Goal: Task Accomplishment & Management: Complete application form

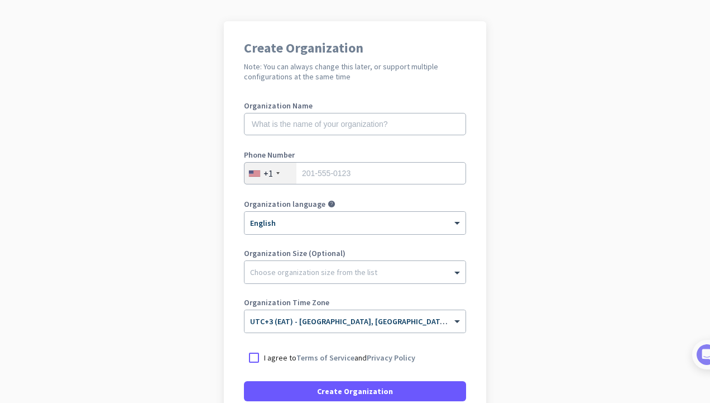
scroll to position [69, 0]
click at [267, 176] on div "+1" at bounding box center [268, 172] width 9 height 11
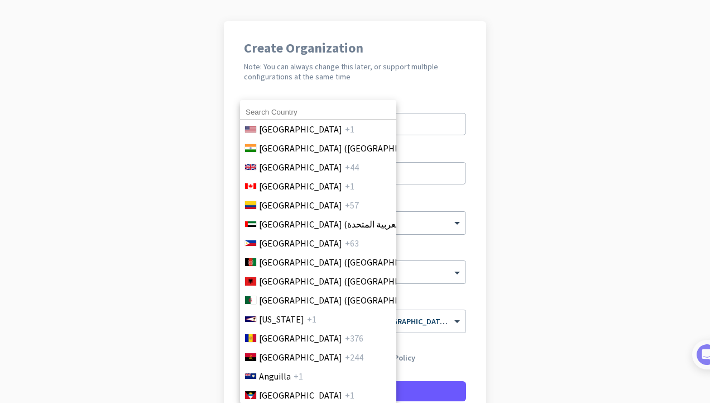
click at [315, 106] on input at bounding box center [318, 112] width 156 height 15
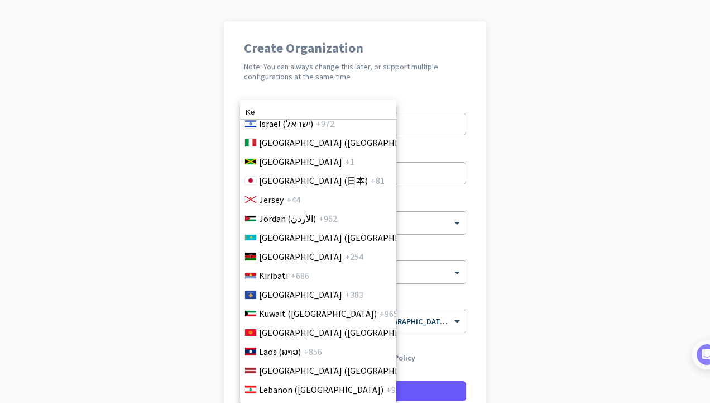
scroll to position [2095, 0]
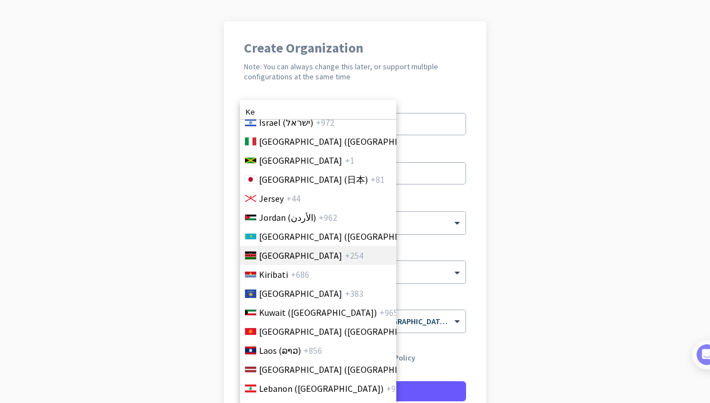
type input "Ke"
click at [283, 256] on li "[GEOGRAPHIC_DATA] +254" at bounding box center [318, 255] width 157 height 19
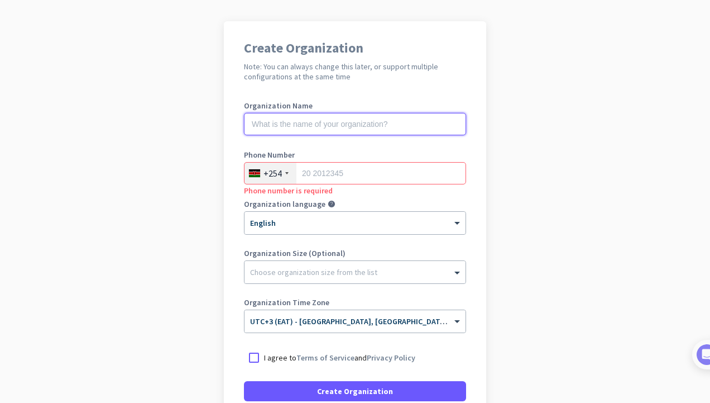
click at [333, 122] on input "text" at bounding box center [355, 124] width 222 height 22
type input "O"
type input "Personal"
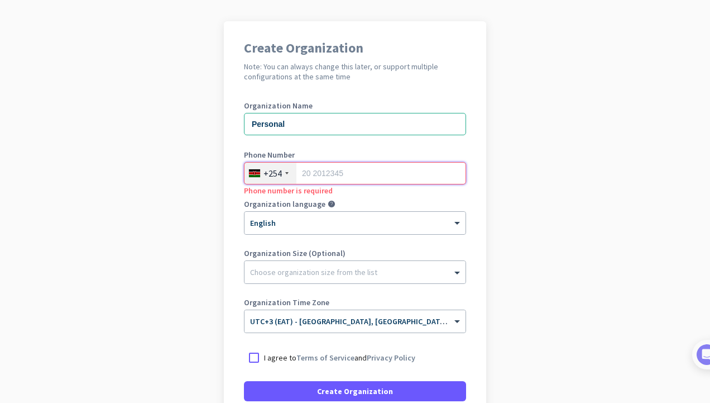
click at [315, 170] on input "tel" at bounding box center [355, 173] width 222 height 22
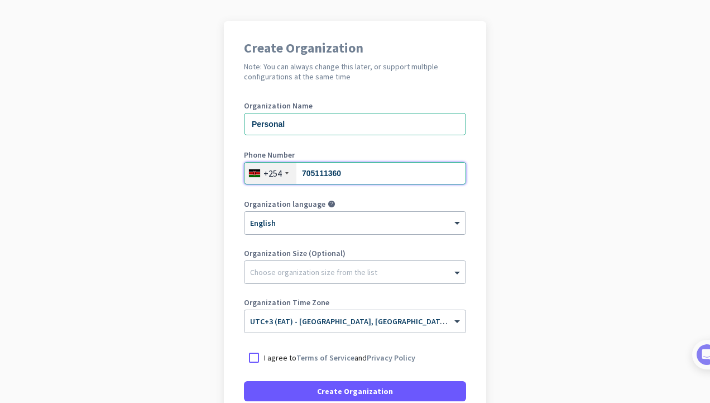
click at [297, 171] on input "705111360" at bounding box center [355, 173] width 222 height 22
type input "0705111360"
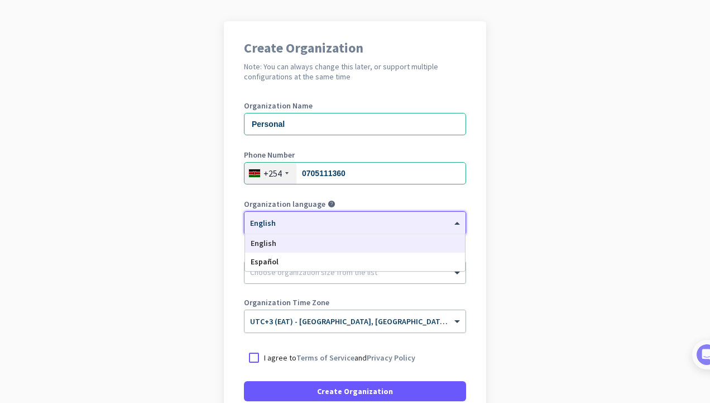
click at [343, 222] on div at bounding box center [355, 218] width 221 height 9
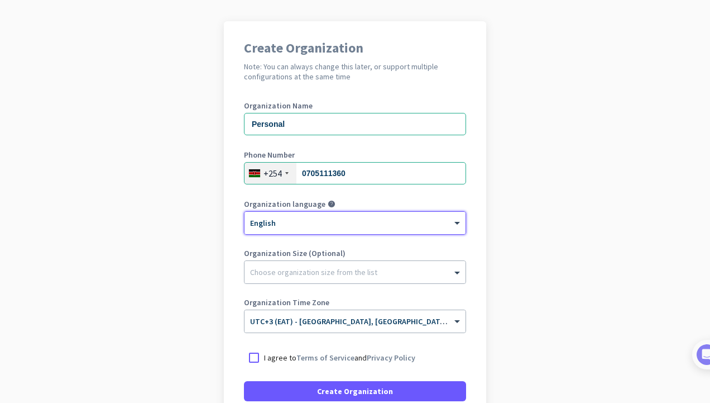
click at [342, 222] on div at bounding box center [355, 218] width 221 height 9
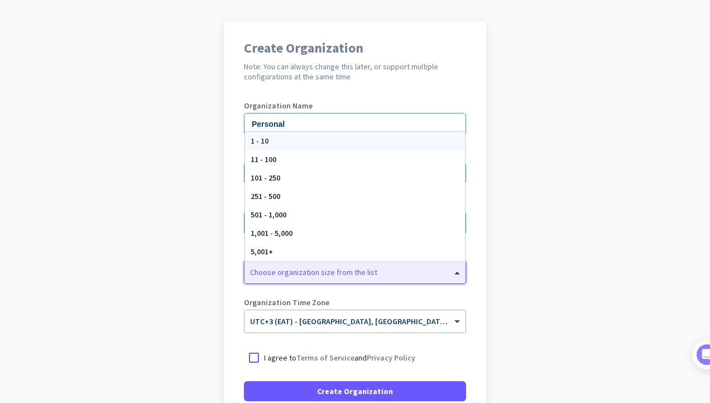
click at [324, 274] on div at bounding box center [355, 269] width 221 height 11
click at [341, 161] on div "11 - 100" at bounding box center [355, 159] width 220 height 18
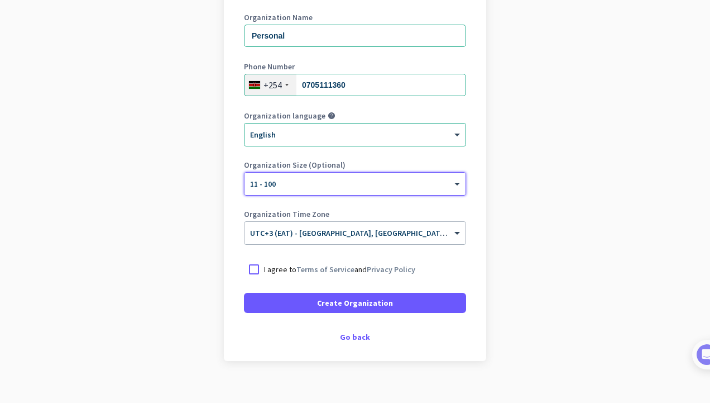
scroll to position [159, 0]
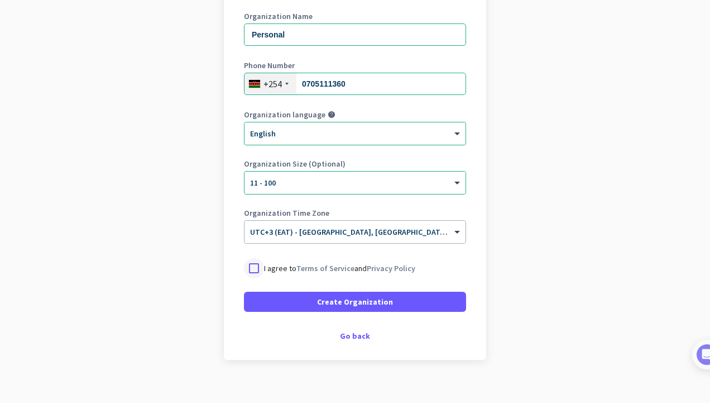
click at [249, 271] on div at bounding box center [254, 268] width 20 height 20
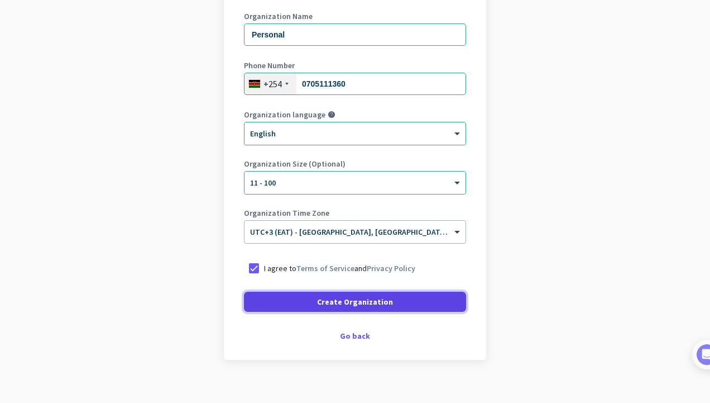
click at [289, 301] on span at bounding box center [355, 301] width 222 height 27
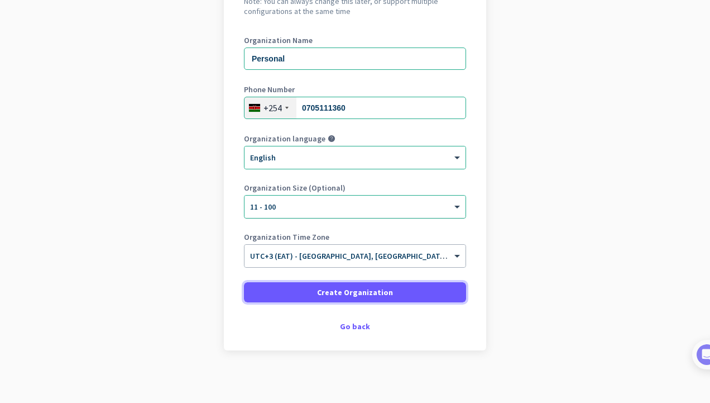
scroll to position [135, 0]
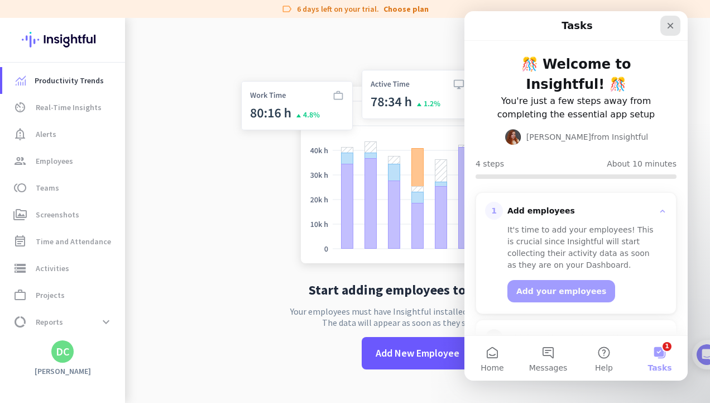
click at [662, 17] on div "Close" at bounding box center [670, 26] width 20 height 20
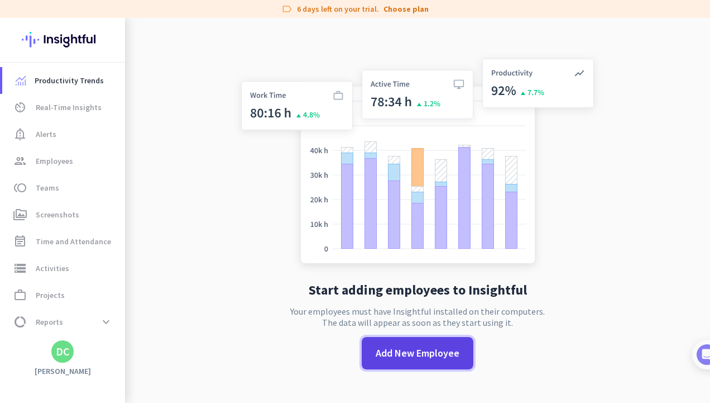
click at [402, 365] on span at bounding box center [418, 352] width 112 height 27
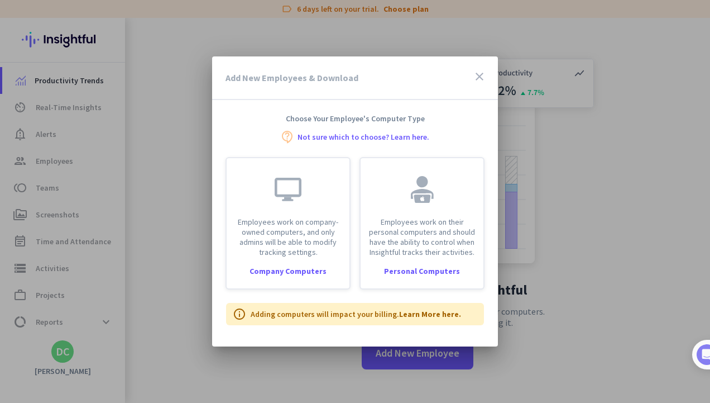
click at [477, 75] on icon "close" at bounding box center [479, 76] width 13 height 13
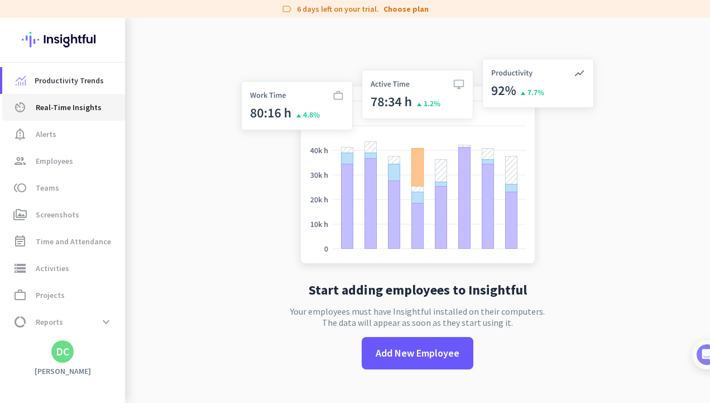
click at [82, 112] on span "Real-Time Insights" at bounding box center [69, 106] width 66 height 13
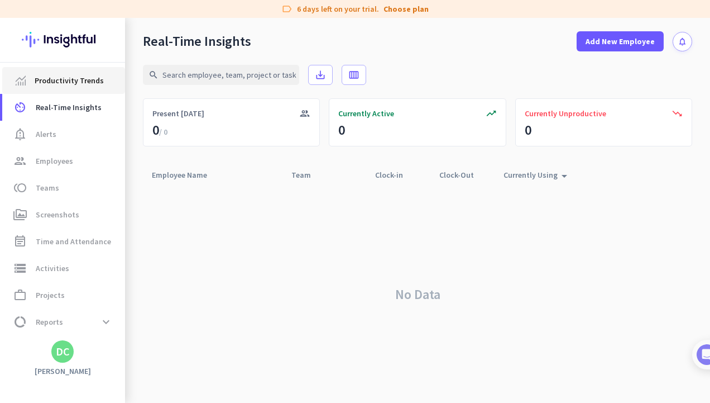
click at [69, 88] on link "Productivity Trends" at bounding box center [63, 80] width 123 height 27
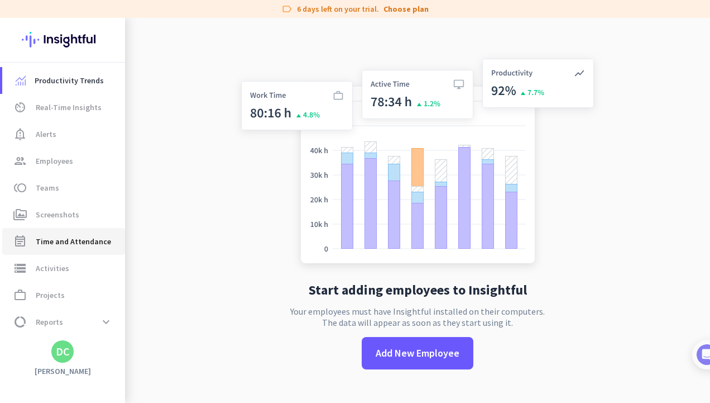
click at [63, 249] on link "event_note Time and Attendance" at bounding box center [63, 241] width 123 height 27
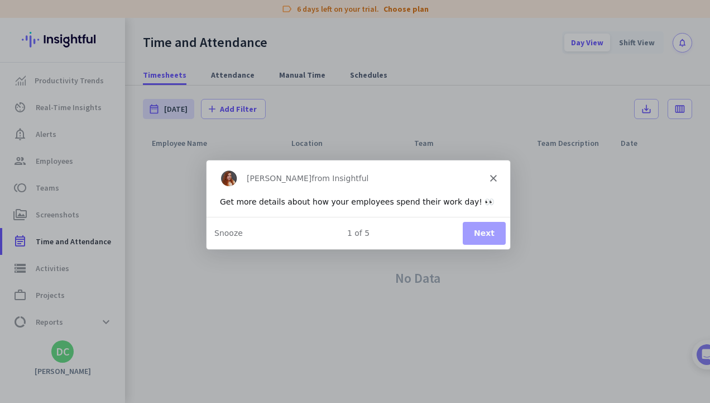
click at [475, 233] on button "Next" at bounding box center [483, 232] width 43 height 23
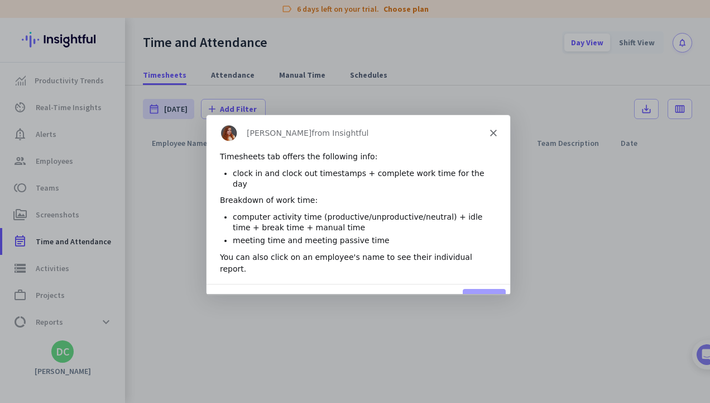
click at [470, 288] on button "Next" at bounding box center [483, 299] width 43 height 23
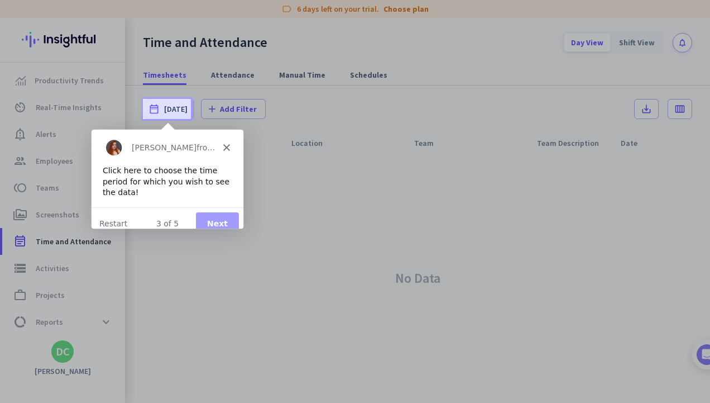
click at [203, 211] on button "Next" at bounding box center [216, 222] width 43 height 23
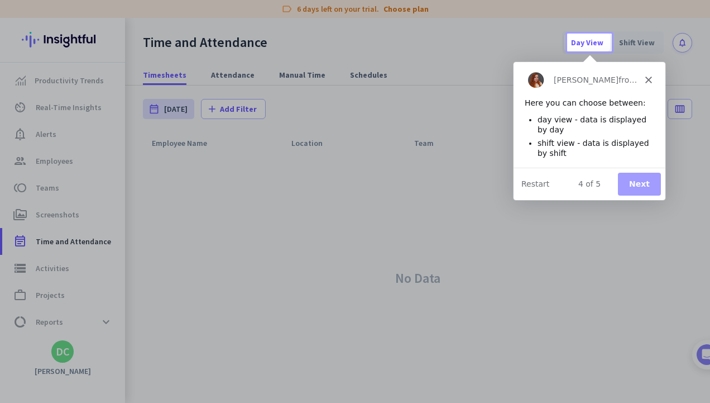
click at [642, 177] on button "Next" at bounding box center [638, 183] width 43 height 23
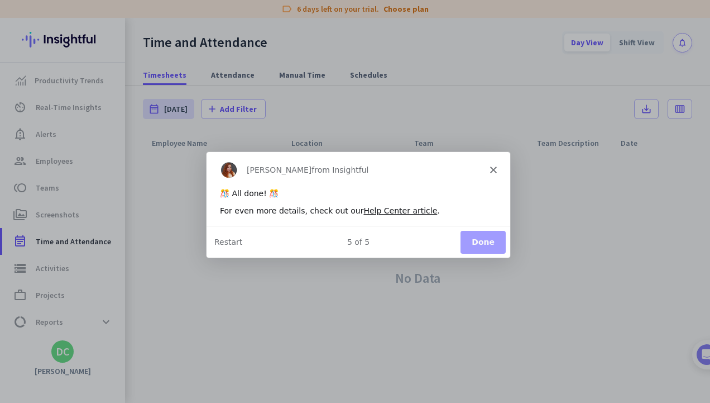
click at [497, 243] on button "Done" at bounding box center [482, 240] width 45 height 23
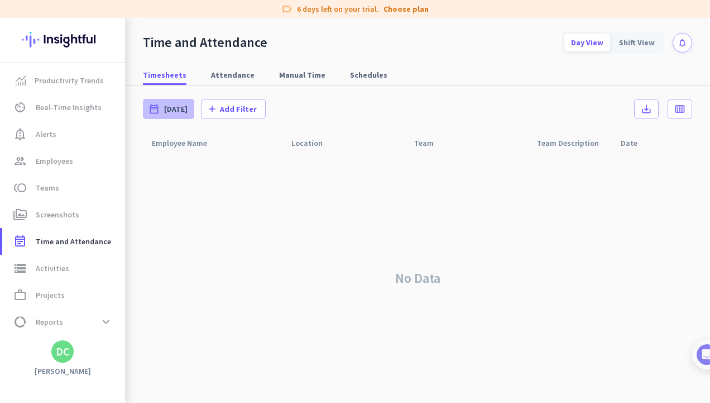
click at [176, 110] on span "[DATE]" at bounding box center [175, 108] width 23 height 11
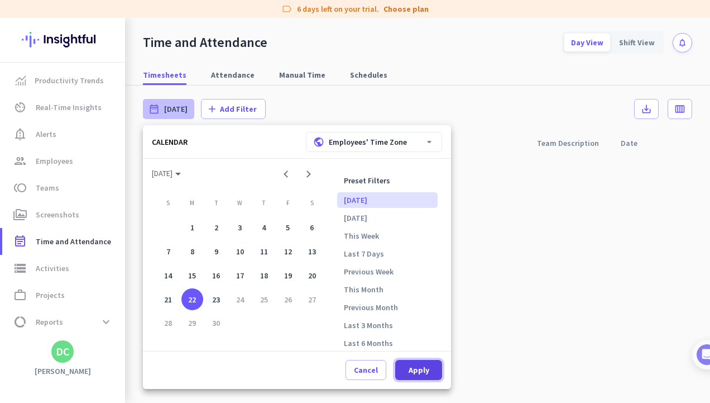
click at [425, 368] on span "Apply" at bounding box center [419, 369] width 21 height 11
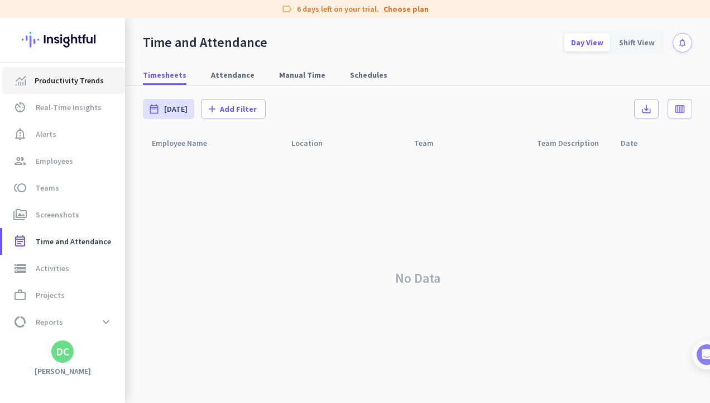
click at [70, 83] on span "Productivity Trends" at bounding box center [69, 80] width 69 height 13
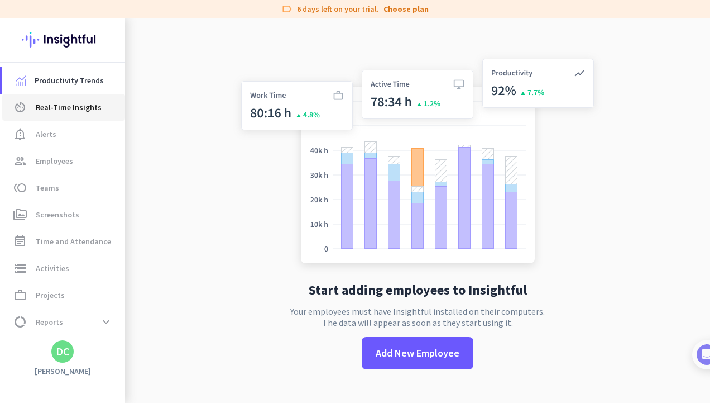
click at [66, 104] on span "Real-Time Insights" at bounding box center [69, 106] width 66 height 13
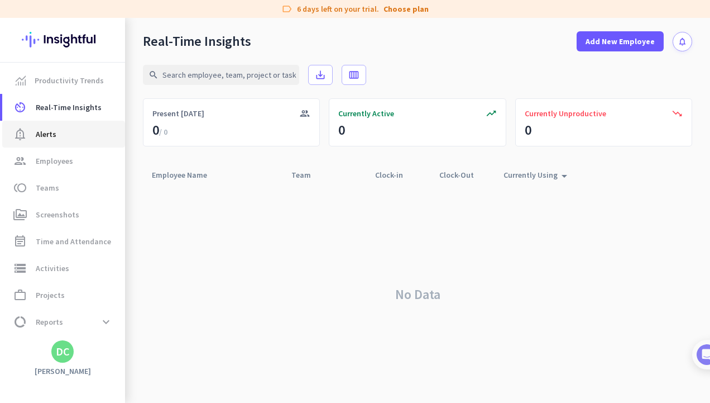
click at [53, 146] on link "notification_important Alerts" at bounding box center [63, 134] width 123 height 27
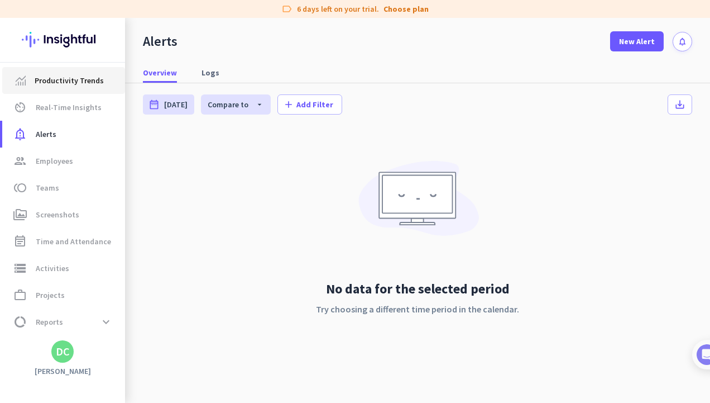
click at [56, 86] on span "Productivity Trends" at bounding box center [69, 80] width 69 height 13
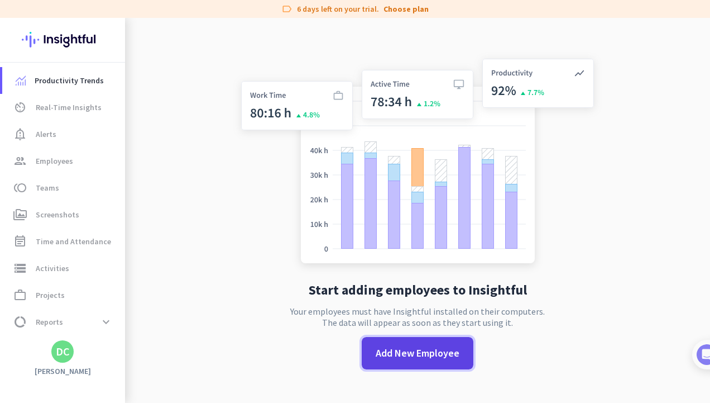
click at [370, 344] on span at bounding box center [418, 352] width 112 height 27
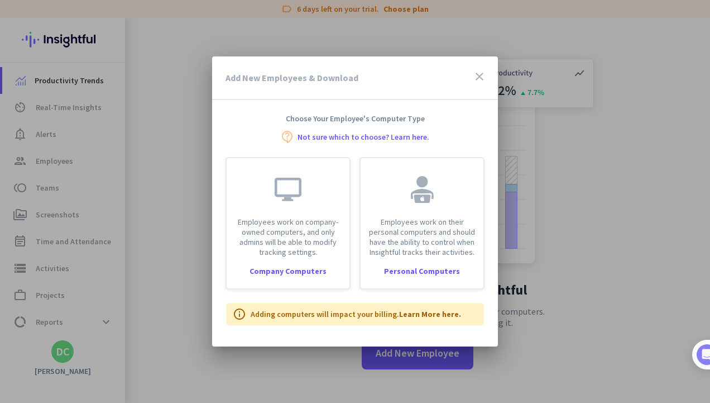
click at [478, 77] on icon "close" at bounding box center [479, 76] width 13 height 13
